Goal: Find specific page/section: Find specific page/section

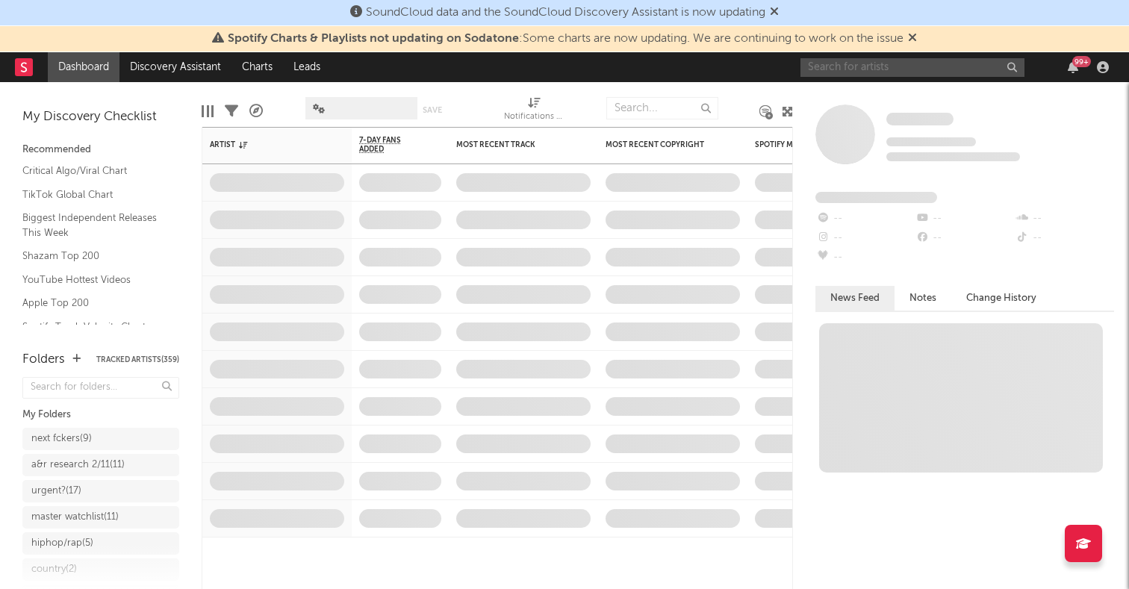
click at [863, 70] on input "text" at bounding box center [912, 67] width 224 height 19
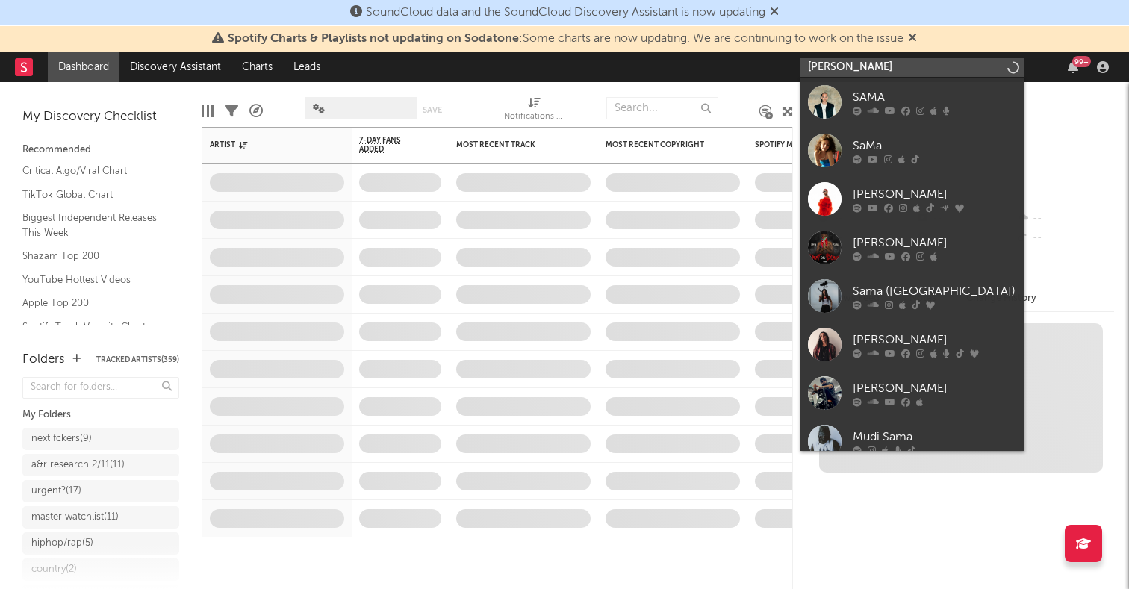
type input "samara cyn"
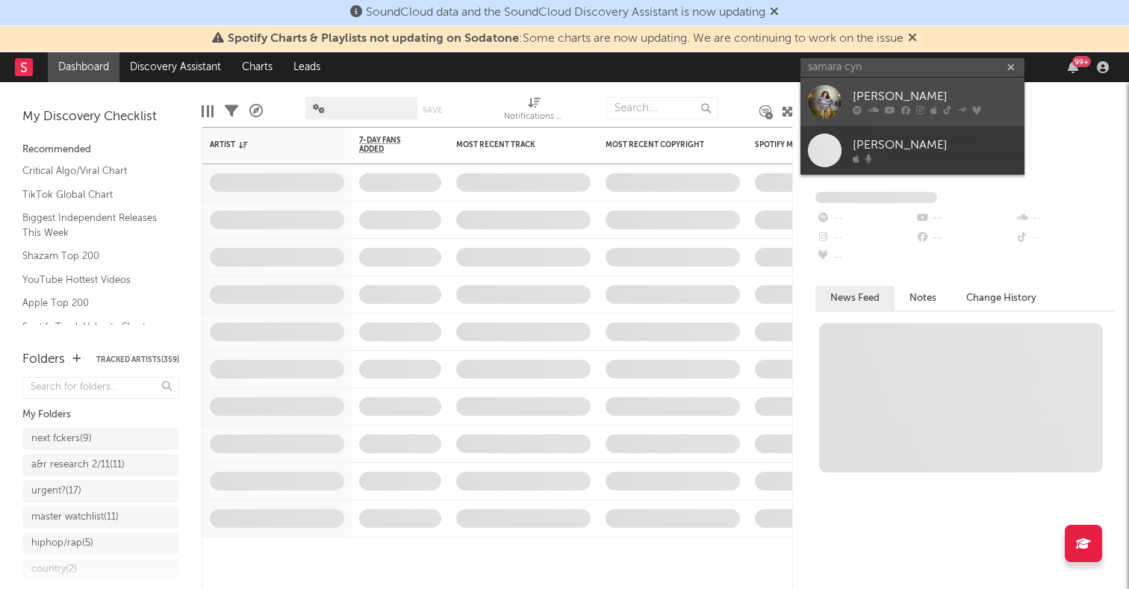
click at [813, 98] on div at bounding box center [825, 102] width 34 height 34
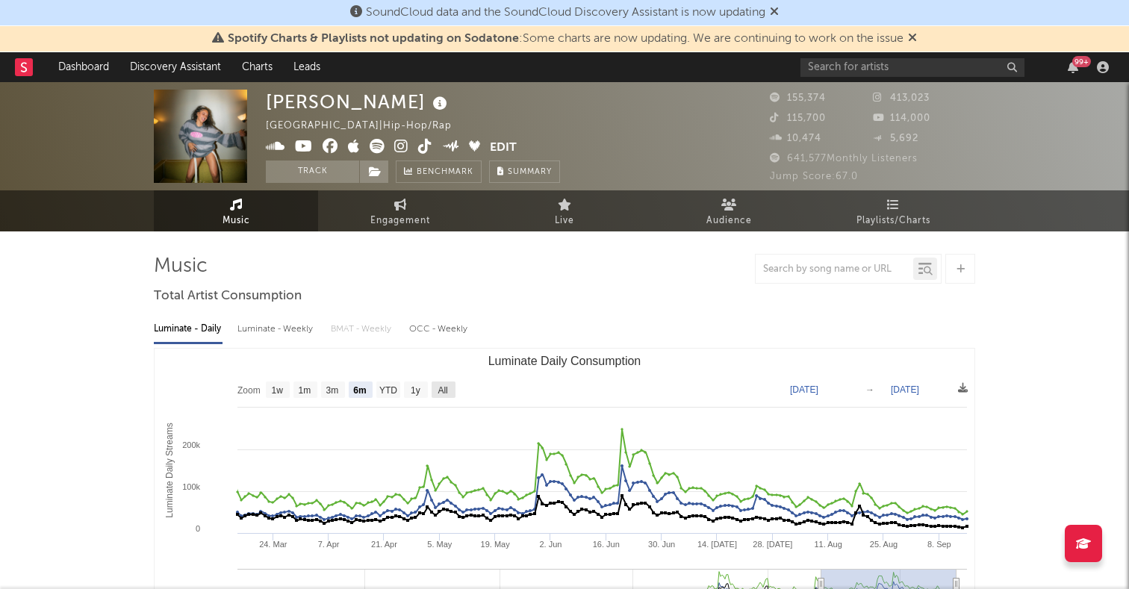
click at [437, 392] on rect "Luminate Daily Consumption" at bounding box center [444, 389] width 24 height 16
select select "All"
type input "[DATE]"
